Goal: Obtain resource: Download file/media

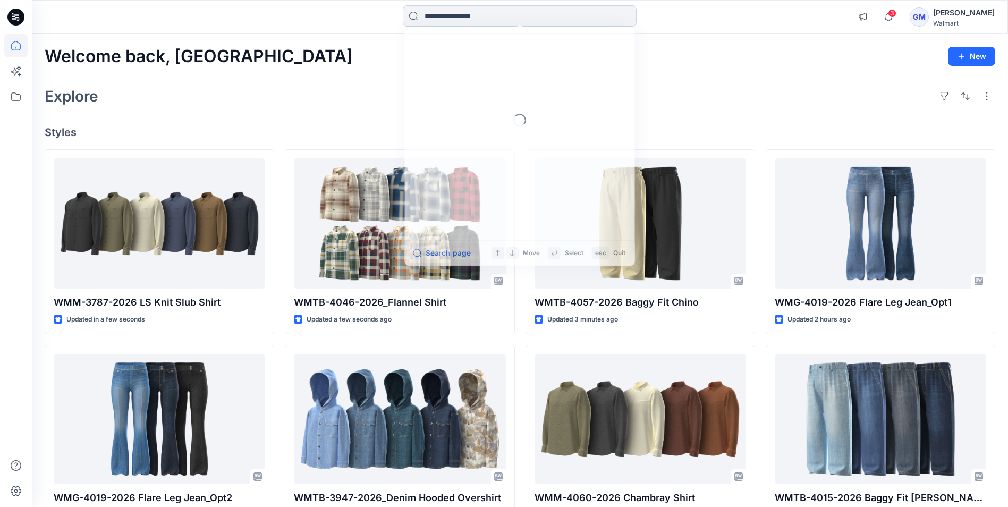
click at [451, 16] on input at bounding box center [520, 15] width 234 height 21
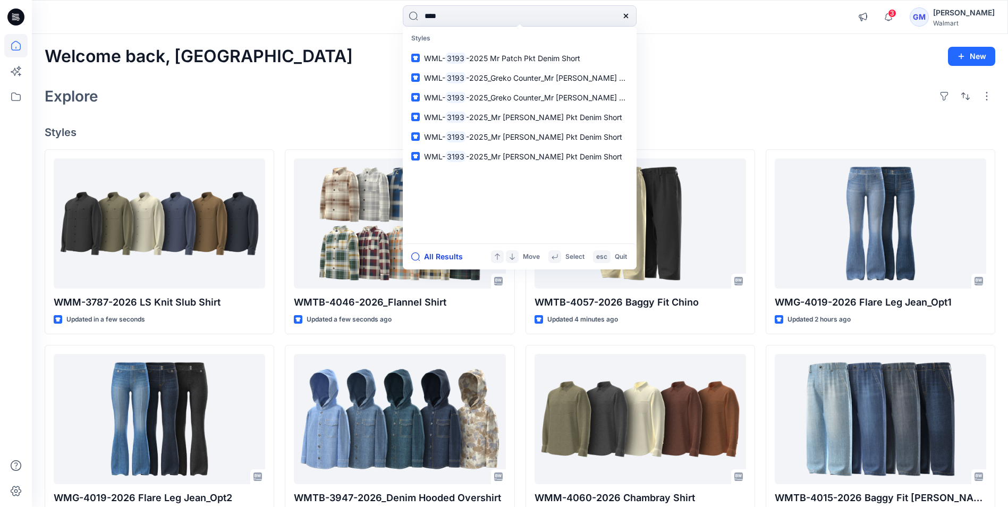
type input "****"
click at [445, 259] on button "All Results" at bounding box center [440, 256] width 58 height 13
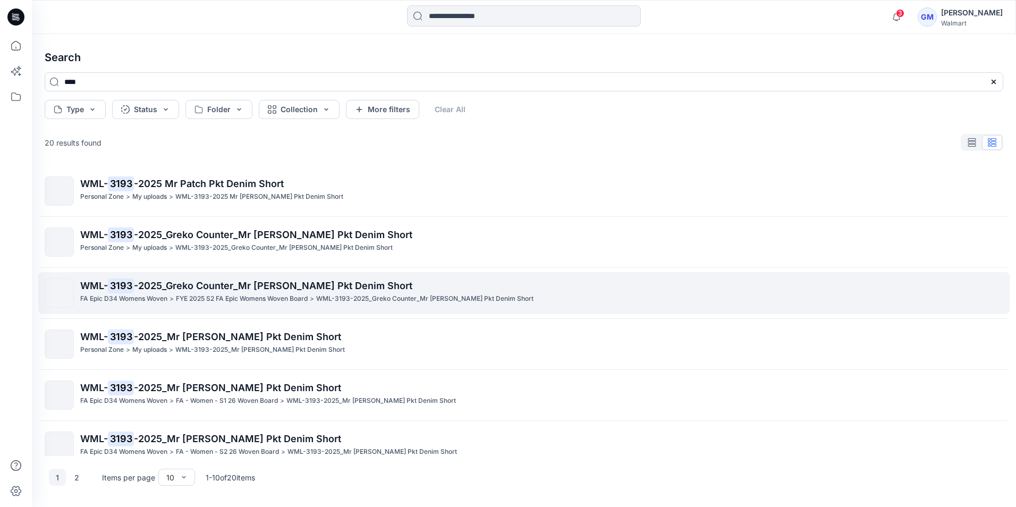
click at [147, 284] on span "-2025_Greko Counter_Mr [PERSON_NAME] Pkt Denim Short" at bounding box center [273, 285] width 279 height 11
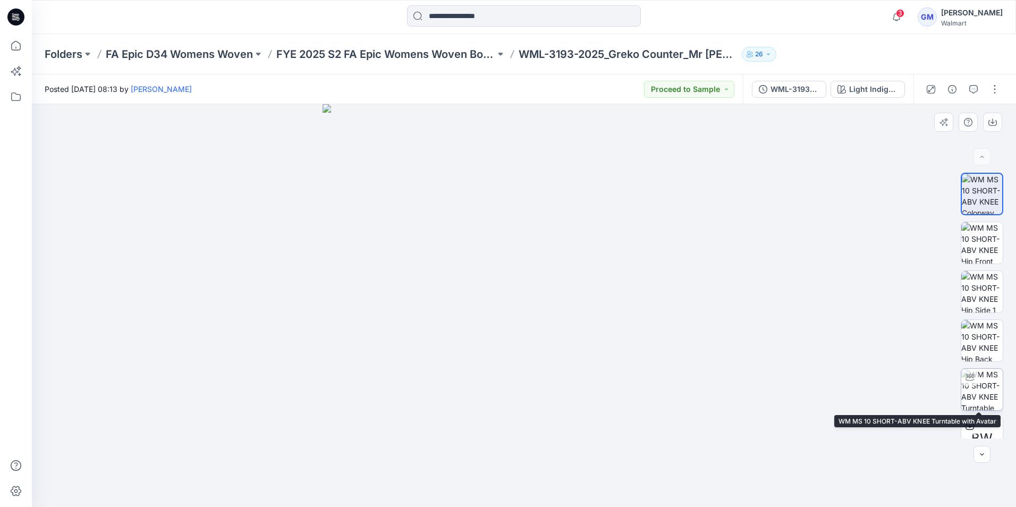
click at [984, 389] on img at bounding box center [982, 389] width 41 height 41
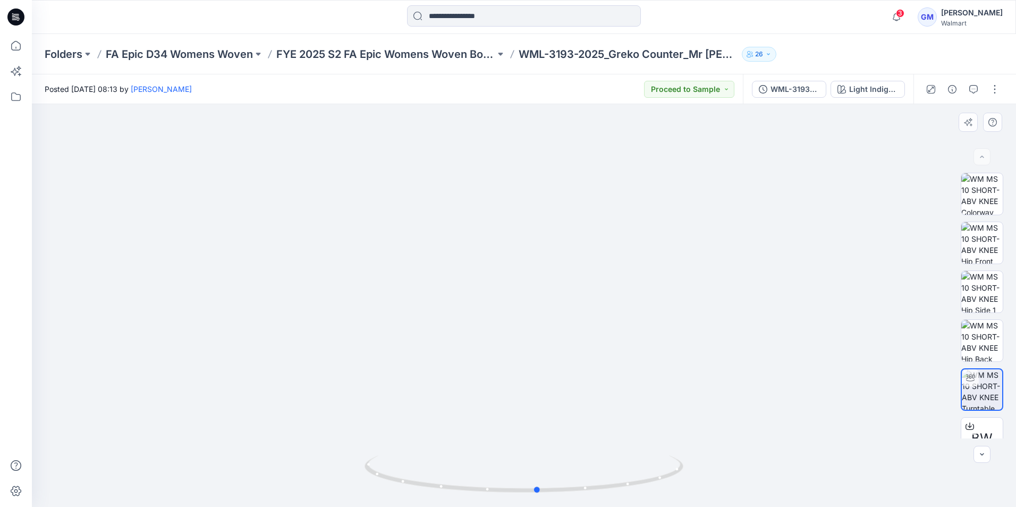
drag, startPoint x: 629, startPoint y: 485, endPoint x: 654, endPoint y: 444, distance: 48.0
click at [654, 444] on div at bounding box center [524, 305] width 985 height 403
click at [534, 166] on img at bounding box center [524, 185] width 885 height 644
drag, startPoint x: 537, startPoint y: 148, endPoint x: 551, endPoint y: 176, distance: 31.1
click at [539, 143] on img at bounding box center [524, 175] width 895 height 666
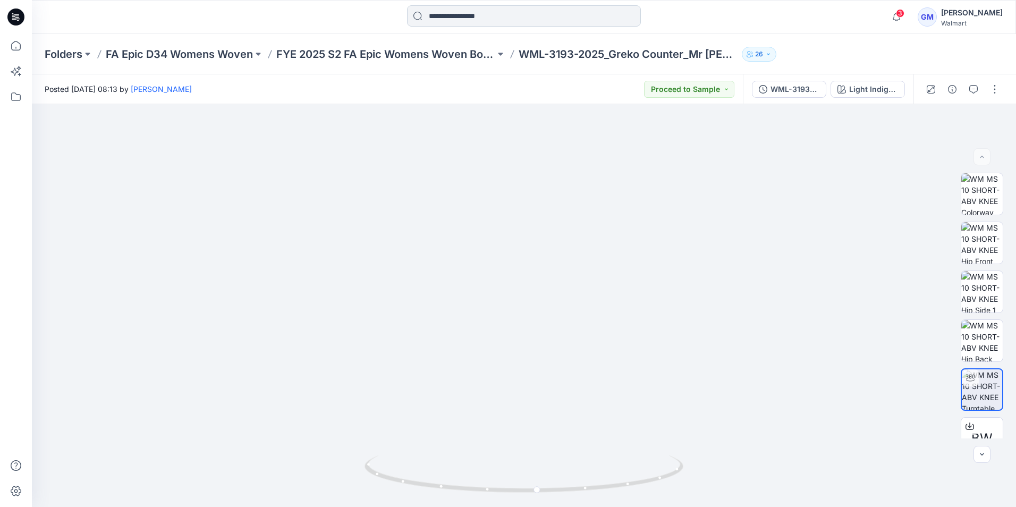
click at [521, 6] on input at bounding box center [524, 15] width 234 height 21
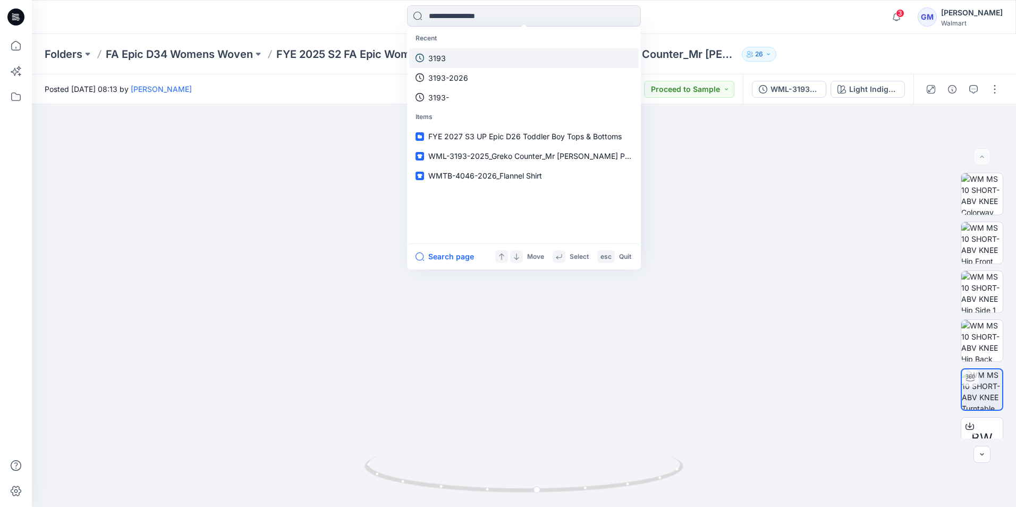
click at [451, 57] on link "3193" at bounding box center [524, 58] width 230 height 20
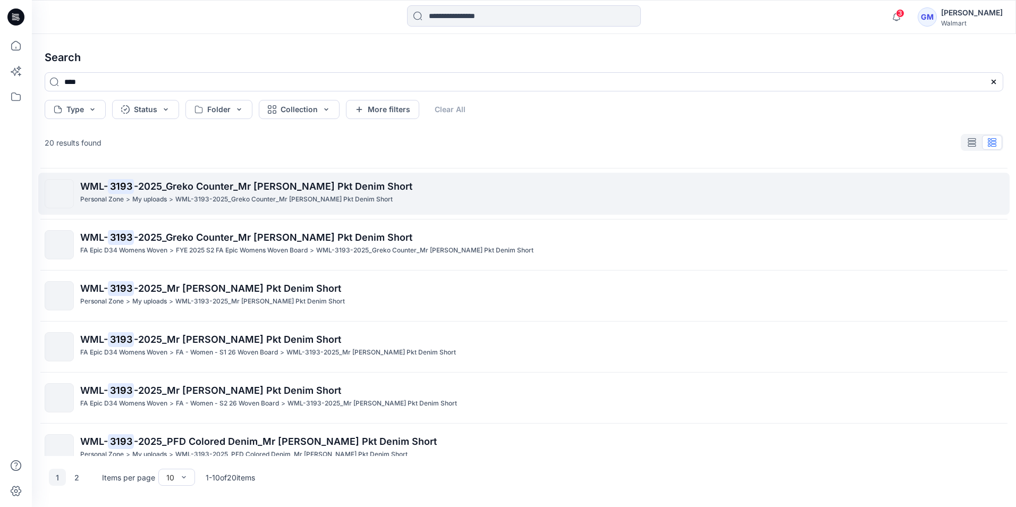
scroll to position [106, 0]
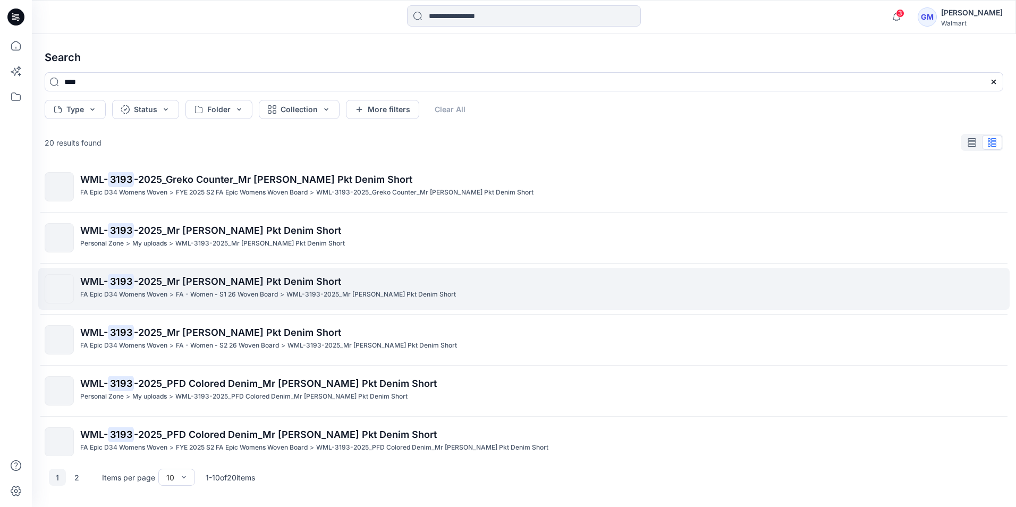
click at [171, 286] on span "-2025_Mr [PERSON_NAME] Pkt Denim Short" at bounding box center [237, 281] width 207 height 11
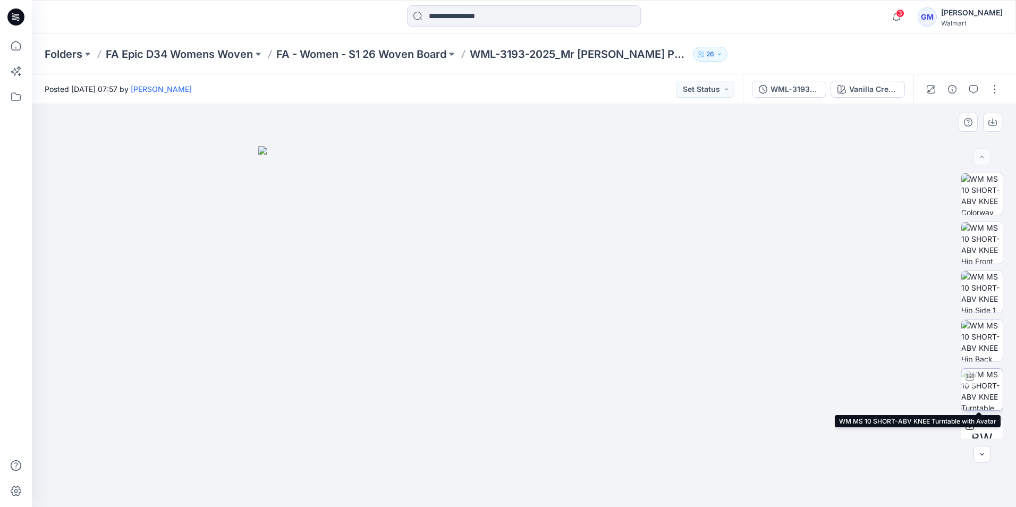
click at [986, 379] on img at bounding box center [982, 389] width 41 height 41
drag, startPoint x: 544, startPoint y: 485, endPoint x: 652, endPoint y: 460, distance: 110.7
click at [652, 460] on icon at bounding box center [526, 476] width 322 height 40
drag, startPoint x: 573, startPoint y: 481, endPoint x: 506, endPoint y: 480, distance: 67.0
click at [506, 480] on icon at bounding box center [526, 476] width 322 height 40
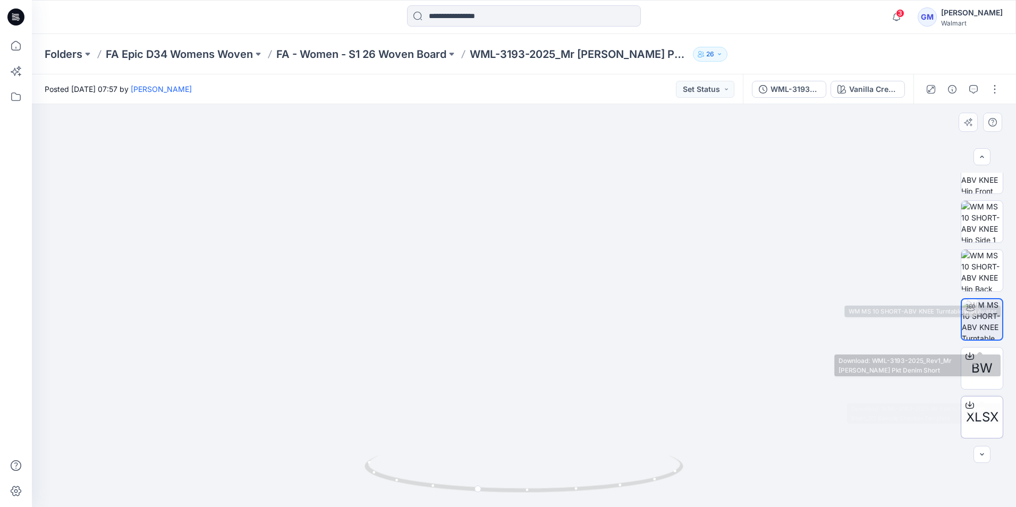
scroll to position [119, 0]
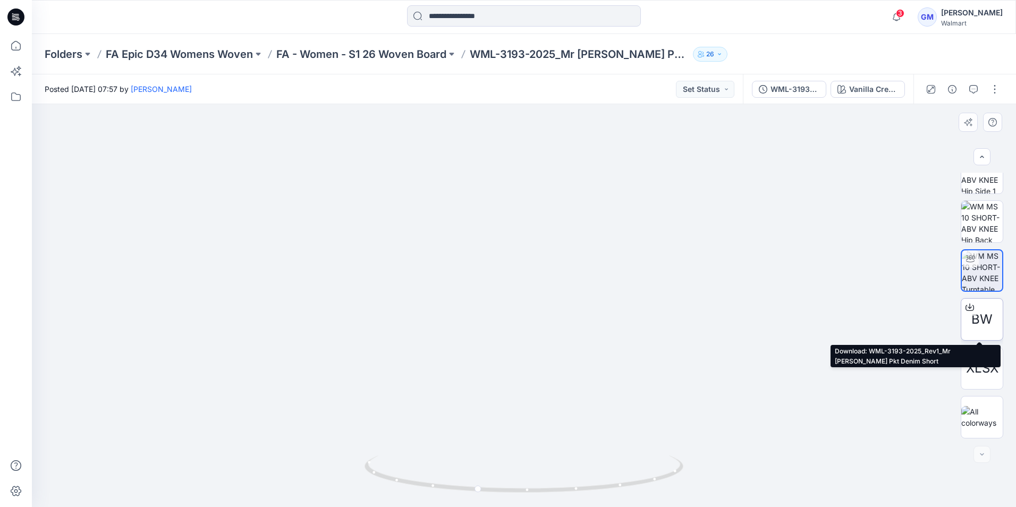
click at [982, 315] on span "BW" at bounding box center [982, 319] width 21 height 19
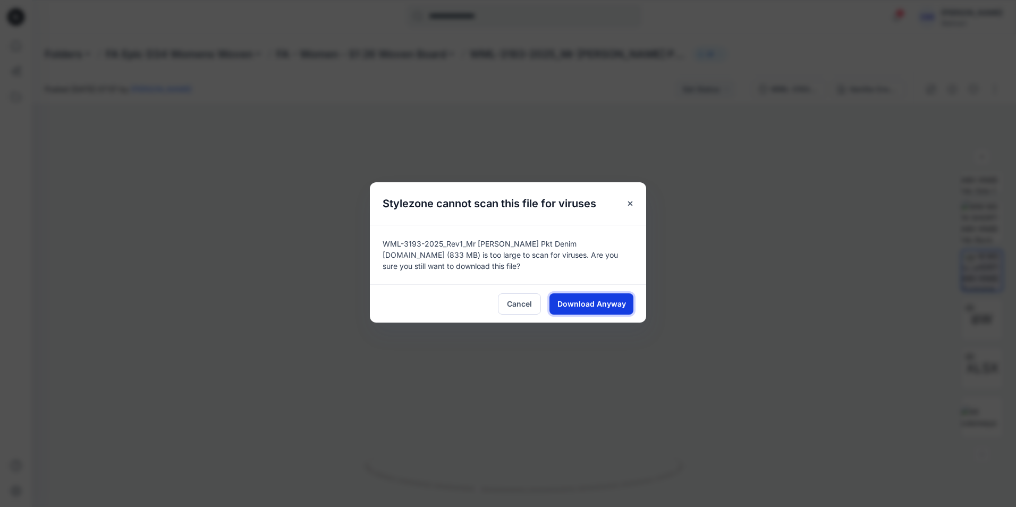
click at [608, 299] on button "Download Anyway" at bounding box center [592, 303] width 84 height 21
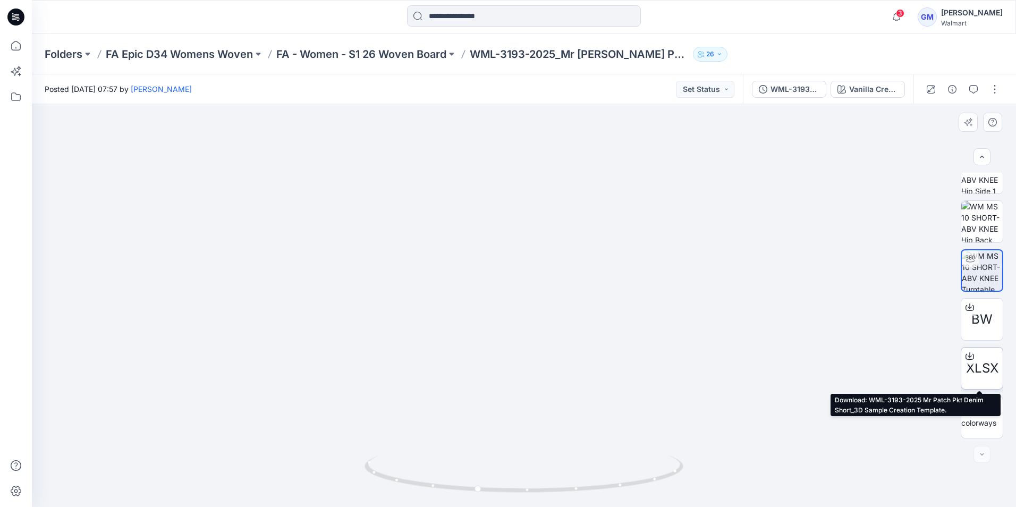
click at [988, 360] on span "XLSX" at bounding box center [982, 368] width 32 height 19
drag, startPoint x: 604, startPoint y: 486, endPoint x: 615, endPoint y: 384, distance: 102.6
click at [558, 470] on icon at bounding box center [526, 476] width 322 height 40
drag, startPoint x: 567, startPoint y: 486, endPoint x: 687, endPoint y: 447, distance: 126.4
click at [687, 447] on div at bounding box center [524, 305] width 985 height 403
